Goal: Transaction & Acquisition: Purchase product/service

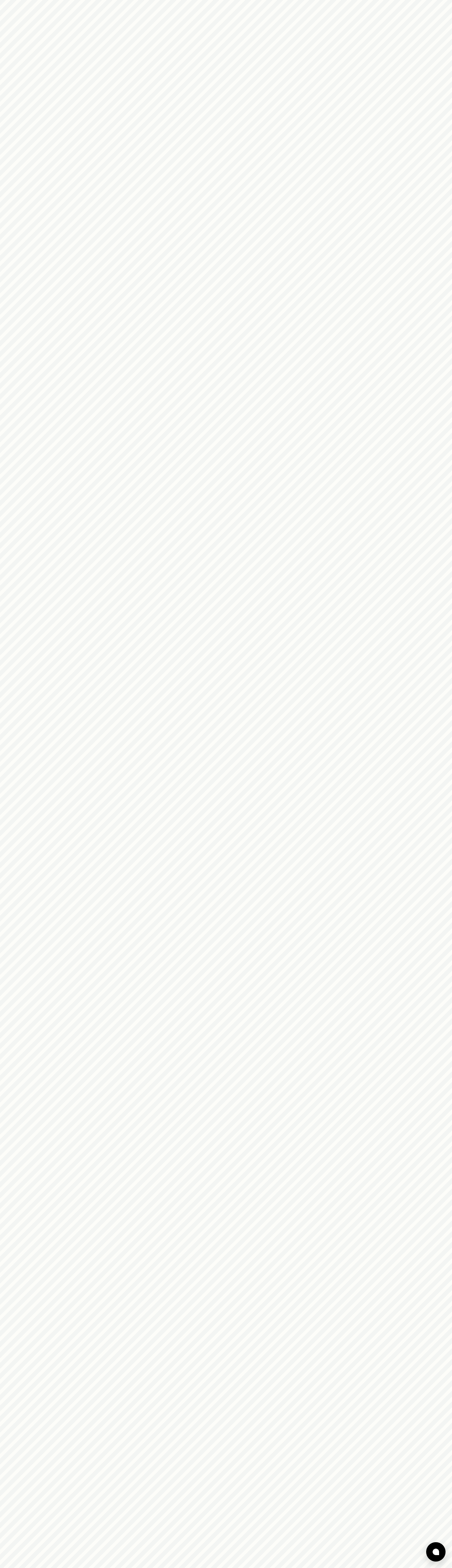
click at [81, 0] on html at bounding box center [226, 0] width 452 height 0
click at [439, 0] on html at bounding box center [226, 0] width 452 height 0
click at [272, 0] on html at bounding box center [226, 0] width 452 height 0
click at [8, 0] on html at bounding box center [226, 0] width 452 height 0
